Goal: Transaction & Acquisition: Purchase product/service

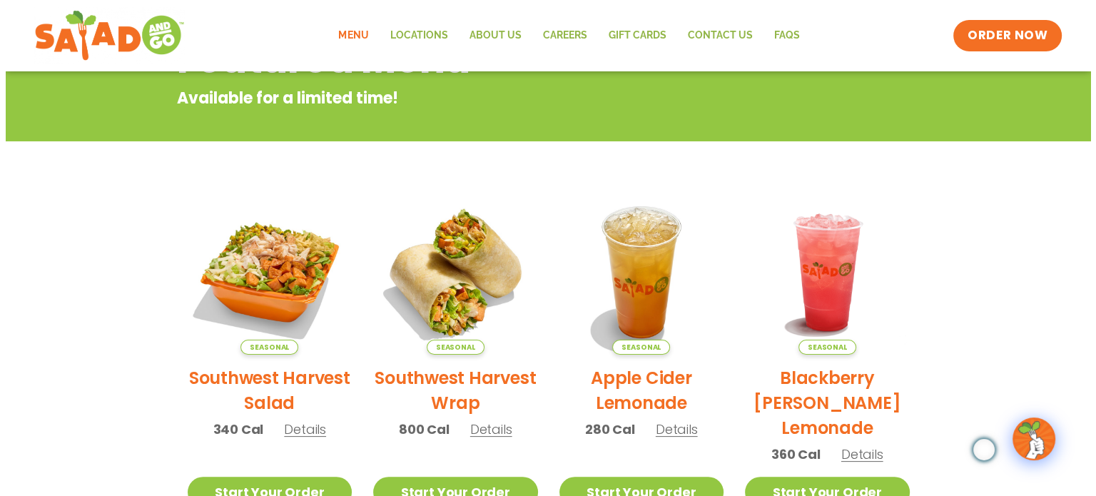
scroll to position [285, 0]
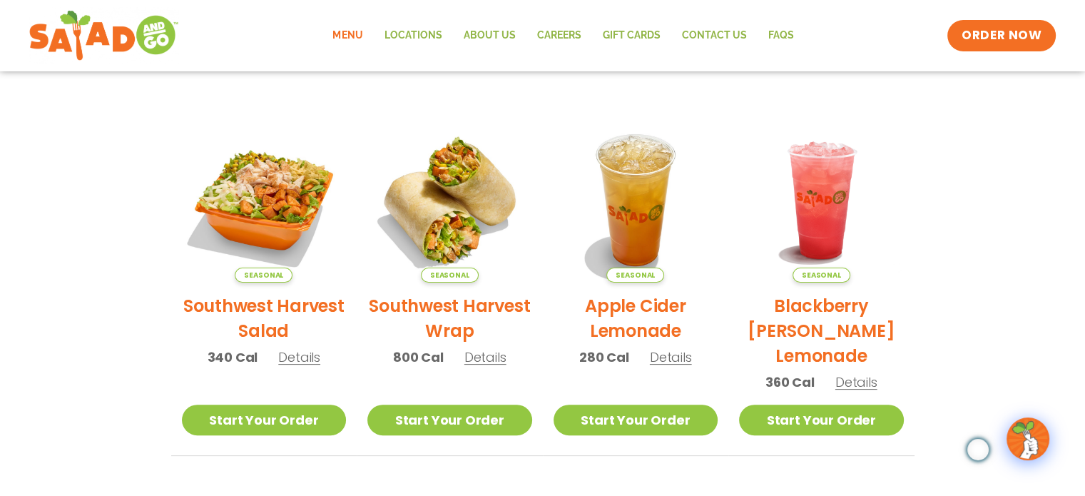
click at [423, 300] on h2 "Southwest Harvest Wrap" at bounding box center [449, 318] width 165 height 50
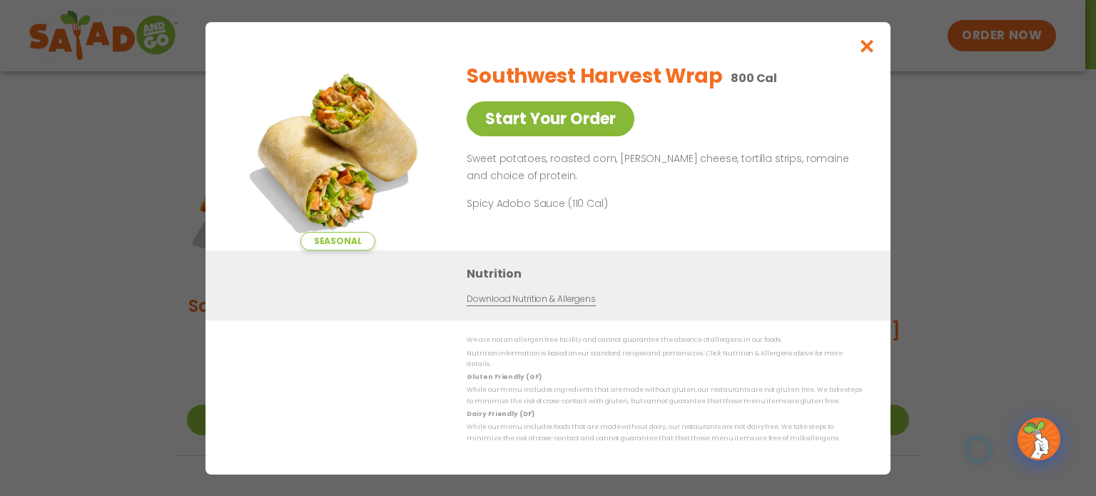
click at [551, 123] on link "Start Your Order" at bounding box center [551, 118] width 168 height 35
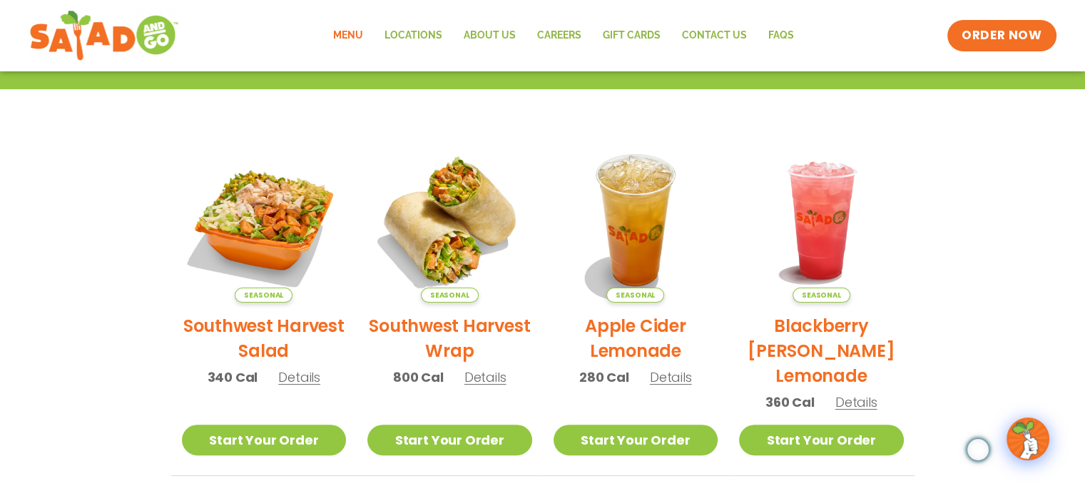
scroll to position [285, 0]
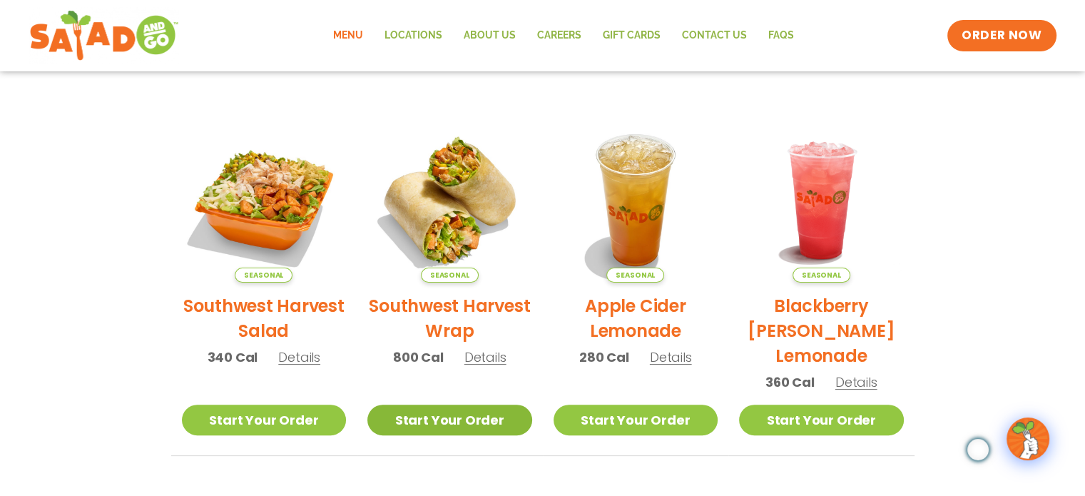
click at [440, 419] on link "Start Your Order" at bounding box center [449, 419] width 165 height 31
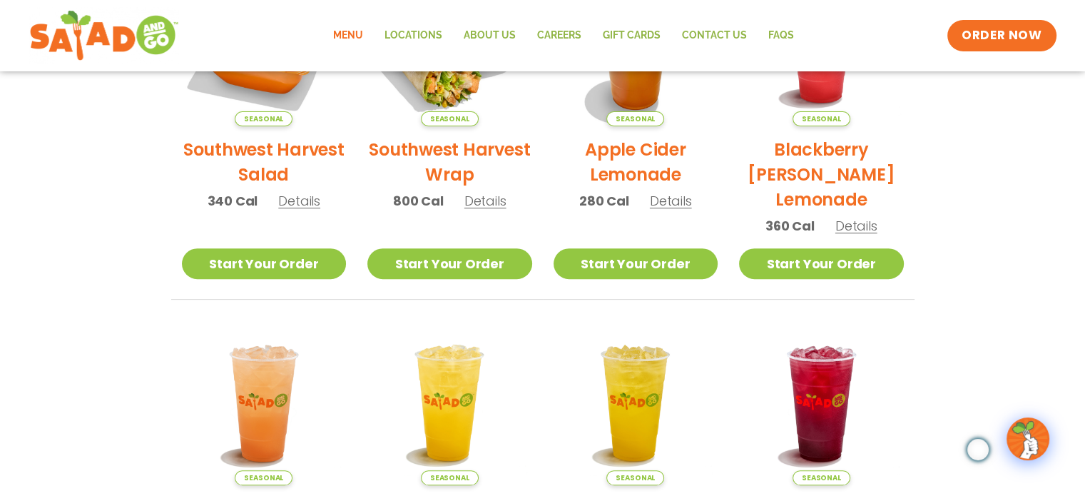
scroll to position [285, 0]
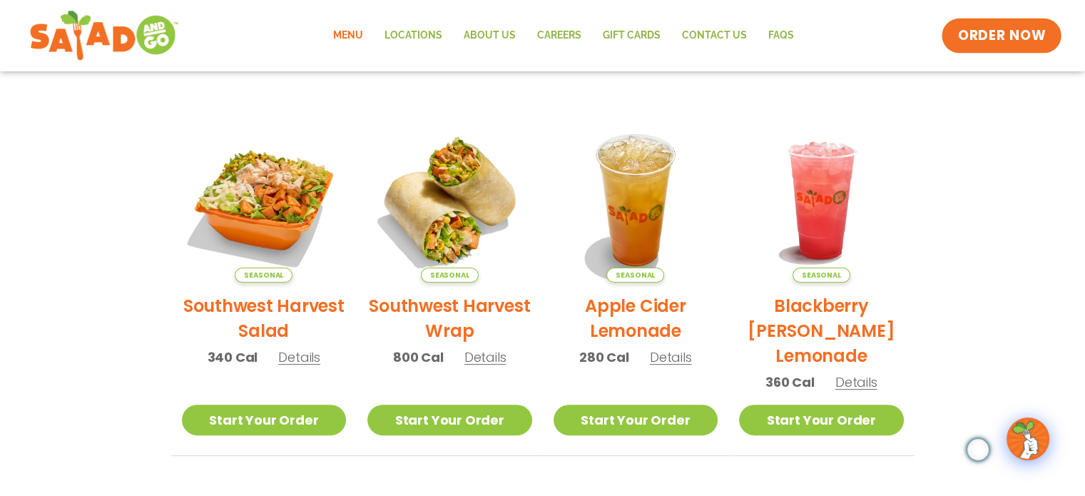
click at [994, 34] on span "ORDER NOW" at bounding box center [1001, 35] width 88 height 19
